Goal: Task Accomplishment & Management: Manage account settings

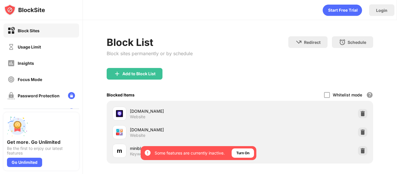
click at [152, 17] on div "Login" at bounding box center [240, 8] width 314 height 17
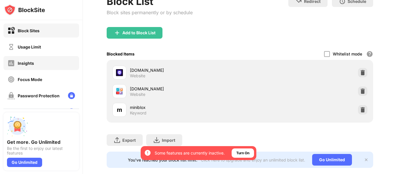
click at [53, 52] on div "Usage Limit" at bounding box center [41, 47] width 76 height 14
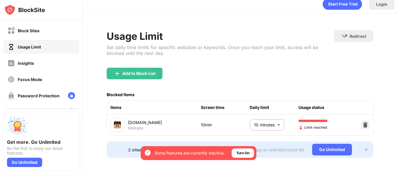
scroll to position [13, 0]
